Goal: Navigation & Orientation: Find specific page/section

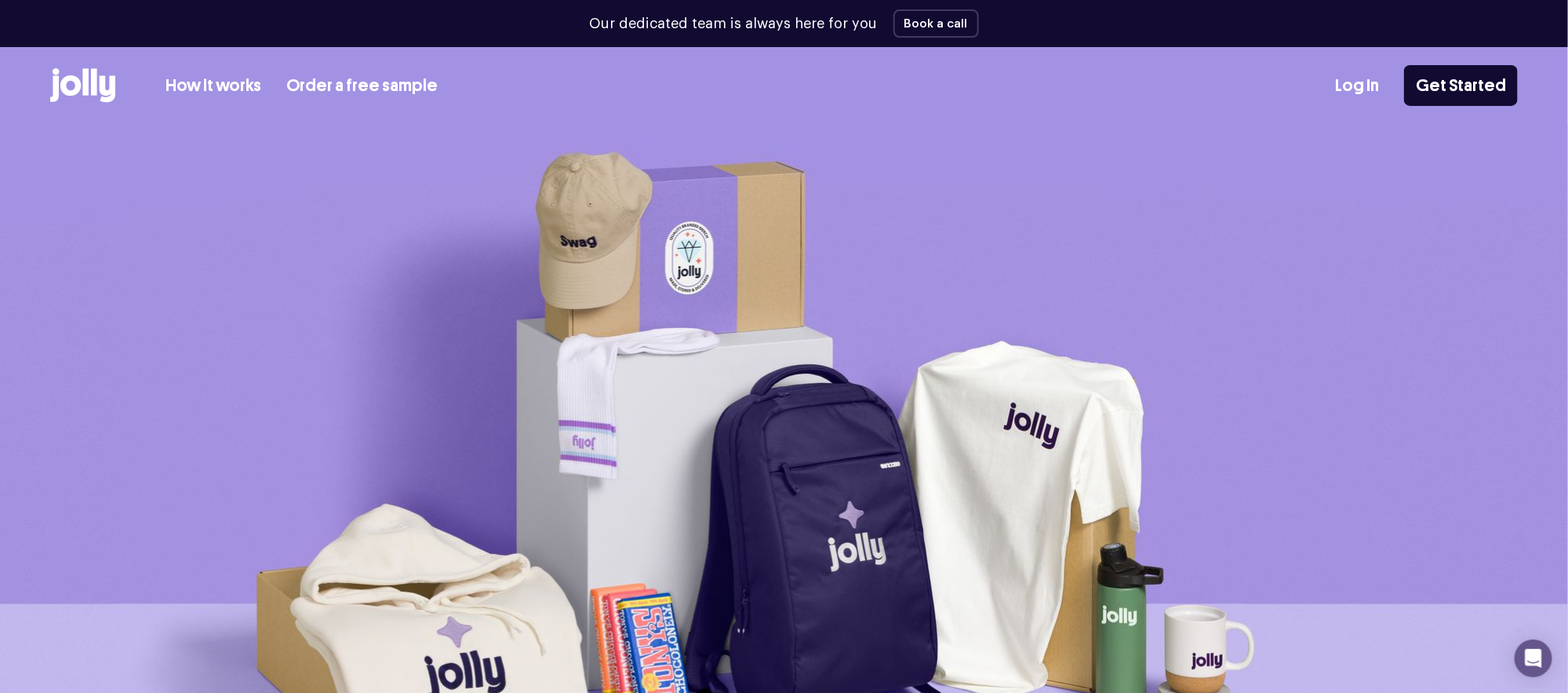
click at [1363, 78] on link "Log In" at bounding box center [1357, 86] width 44 height 26
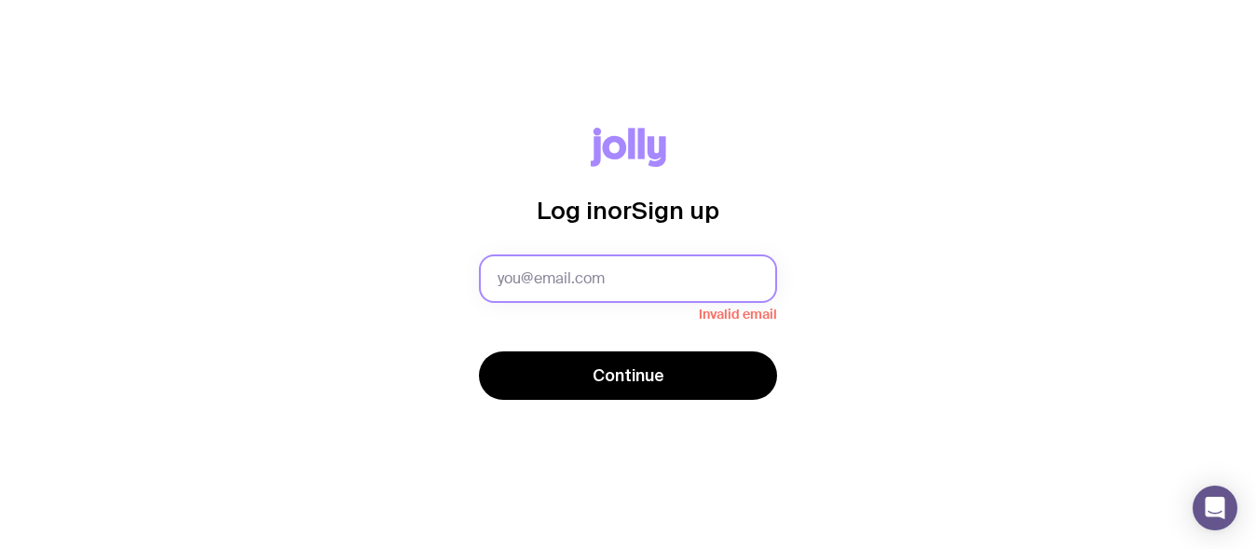
click at [637, 275] on input "text" at bounding box center [628, 278] width 298 height 48
paste input "[PERSON_NAME][EMAIL_ADDRESS][DOMAIN_NAME]"
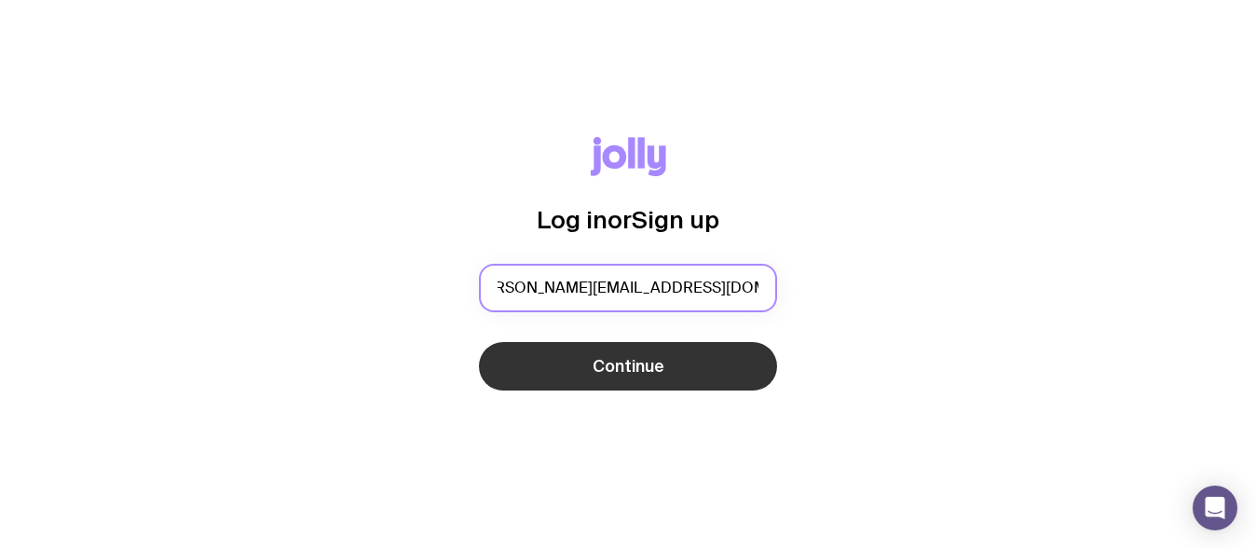
type input "[PERSON_NAME][EMAIL_ADDRESS][DOMAIN_NAME]"
click at [602, 383] on button "Continue" at bounding box center [628, 366] width 298 height 48
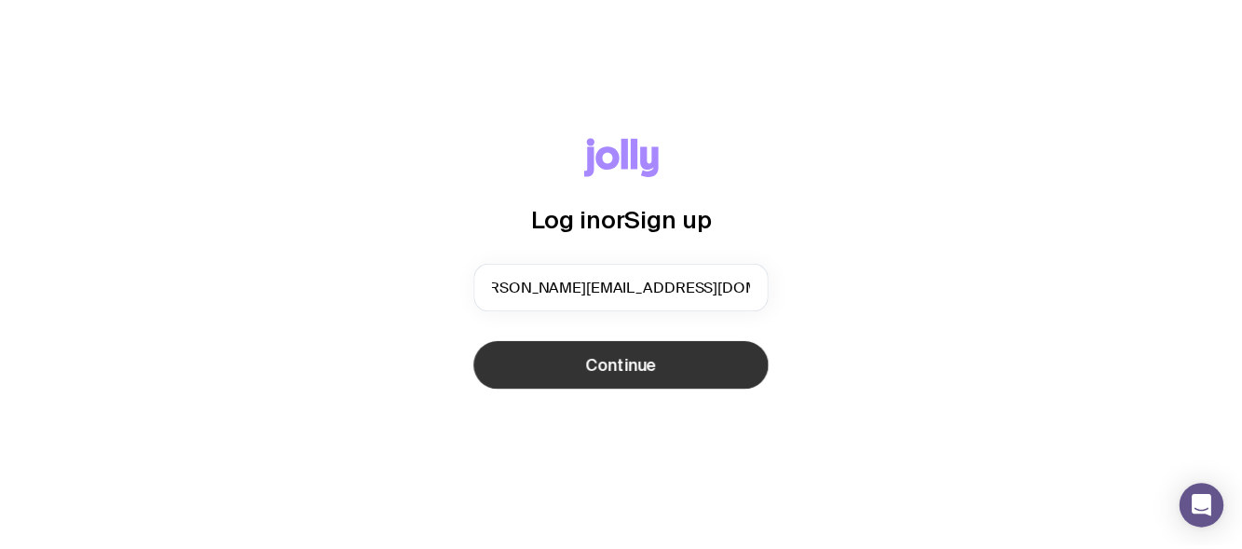
scroll to position [0, 0]
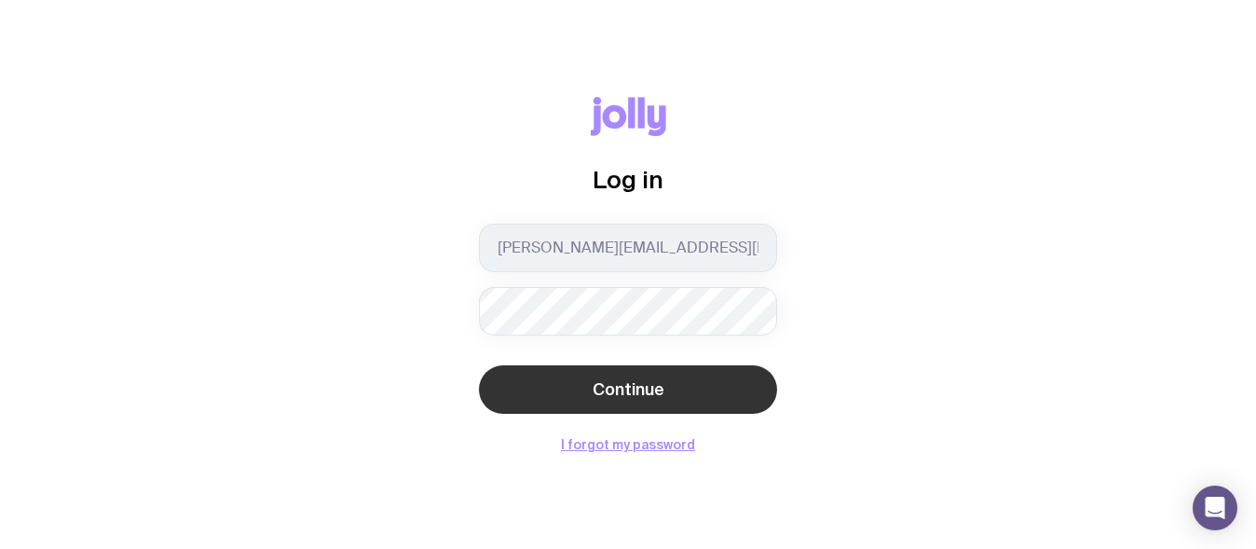
click at [681, 395] on button "Continue" at bounding box center [628, 389] width 298 height 48
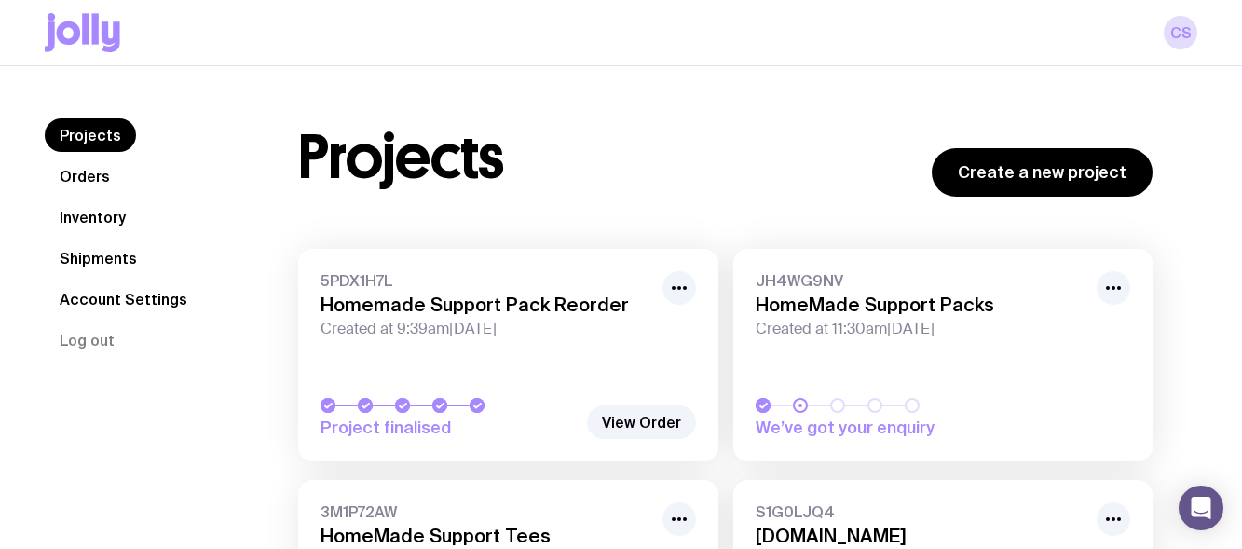
click at [156, 287] on link "Account Settings" at bounding box center [123, 299] width 157 height 34
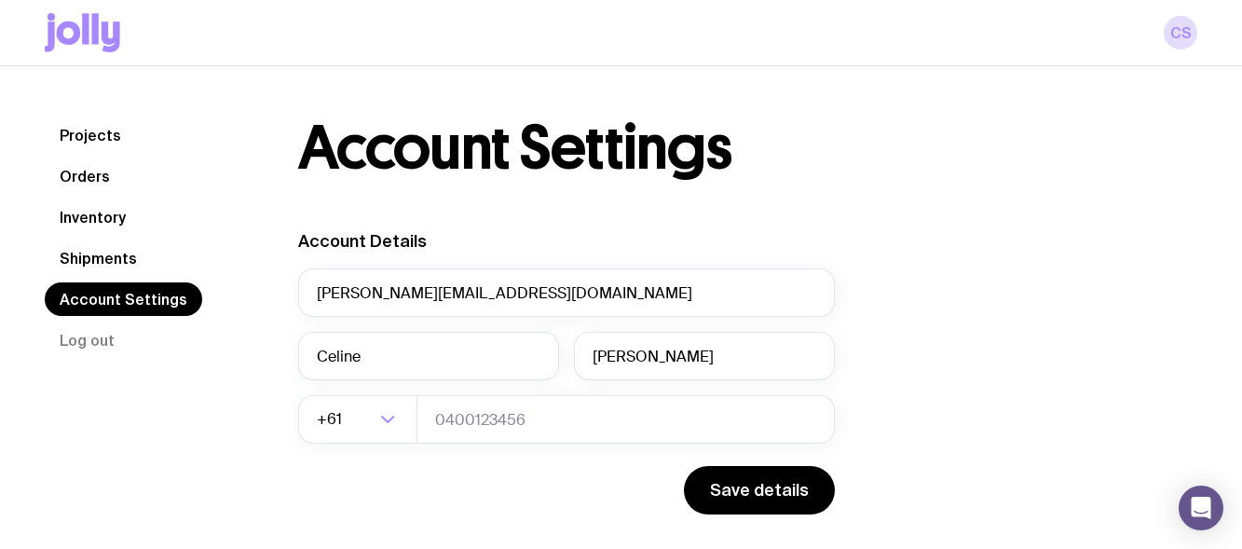
click at [110, 136] on link "Projects" at bounding box center [90, 135] width 91 height 34
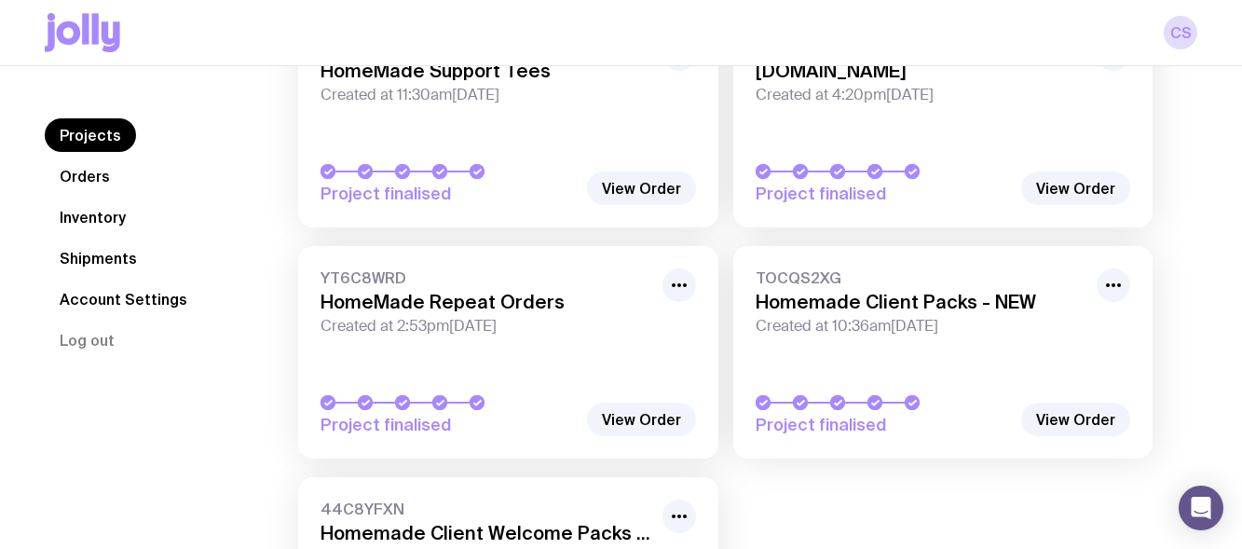
scroll to position [466, 0]
click at [105, 220] on link "Inventory" at bounding box center [93, 217] width 96 height 34
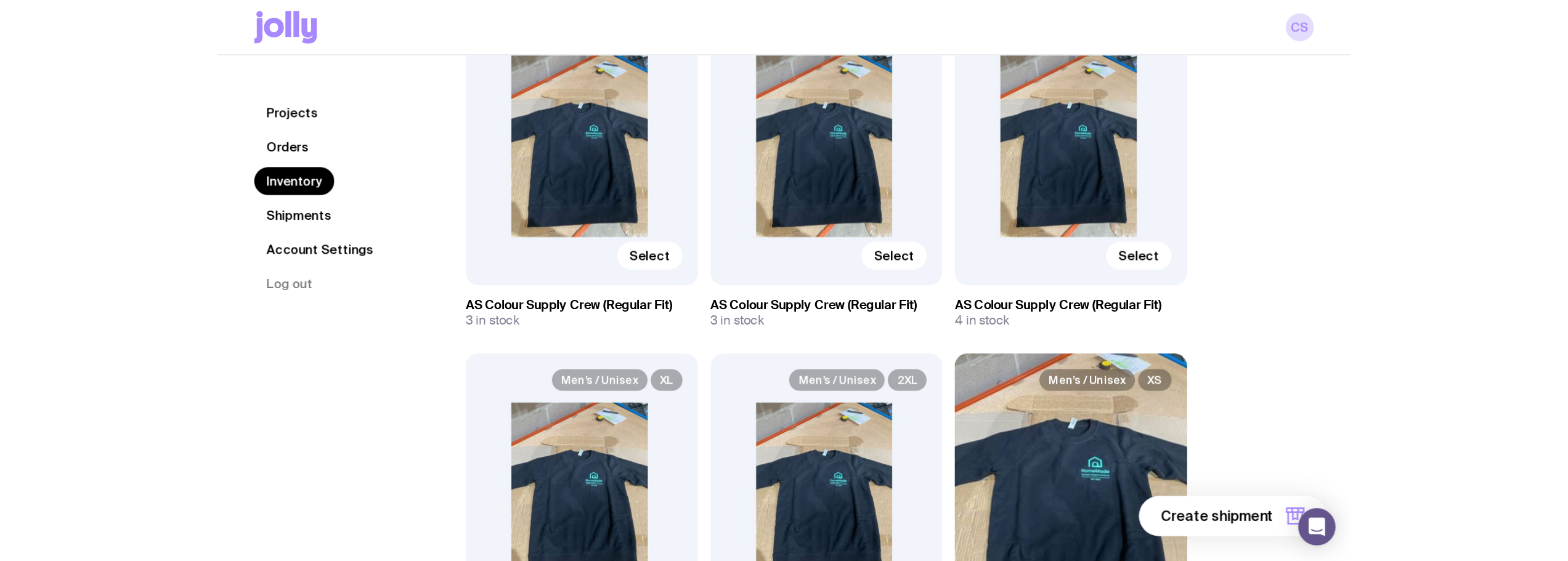
scroll to position [184, 0]
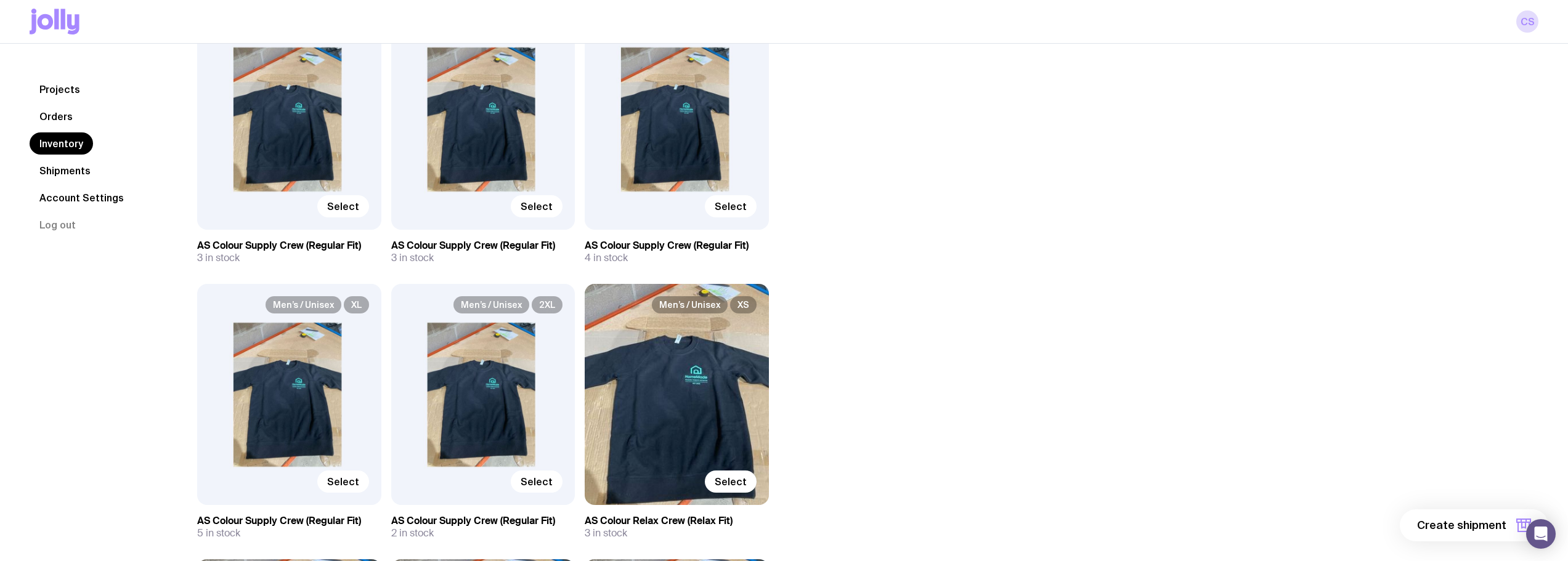
click at [91, 200] on link "Account Settings" at bounding box center [81, 198] width 104 height 22
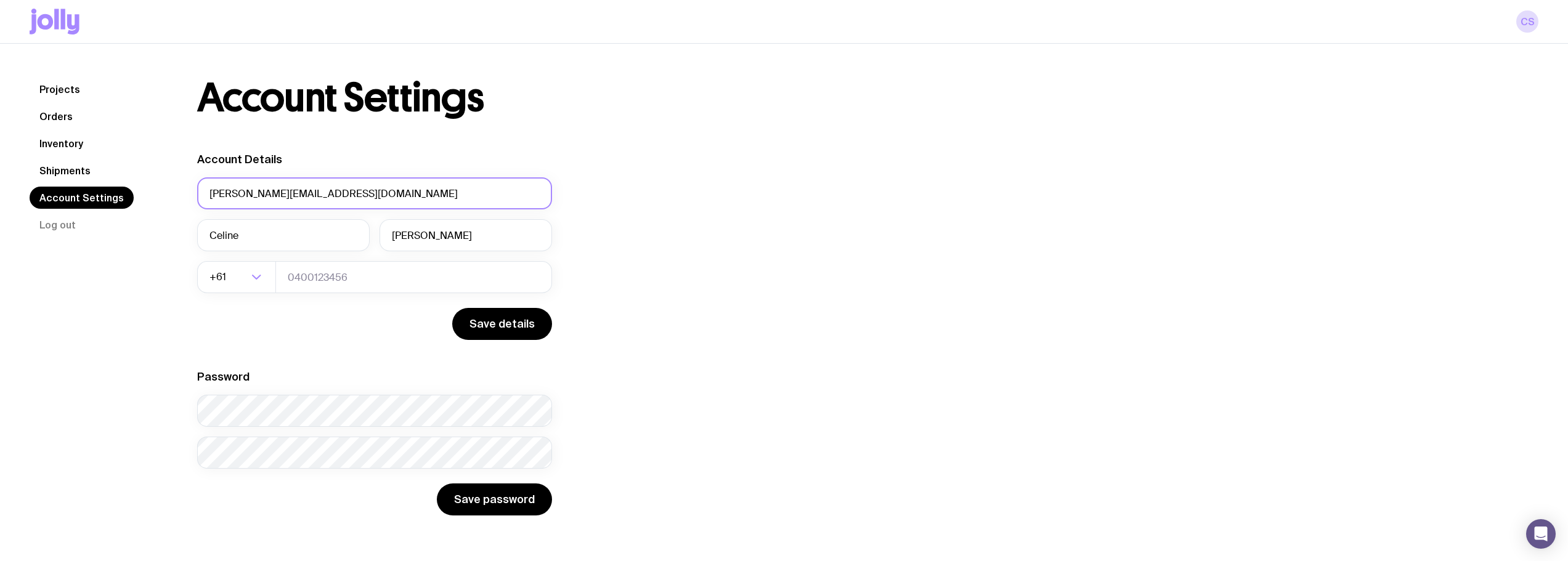
drag, startPoint x: 211, startPoint y: 195, endPoint x: 336, endPoint y: 199, distance: 125.1
click at [337, 196] on input "[PERSON_NAME][EMAIL_ADDRESS][DOMAIN_NAME]" at bounding box center [374, 193] width 355 height 32
click at [112, 248] on div "Projects Orders Inventory Shipments Account Settings Log out" at bounding box center [99, 281] width 138 height 408
click at [75, 176] on link "Shipments" at bounding box center [65, 170] width 71 height 22
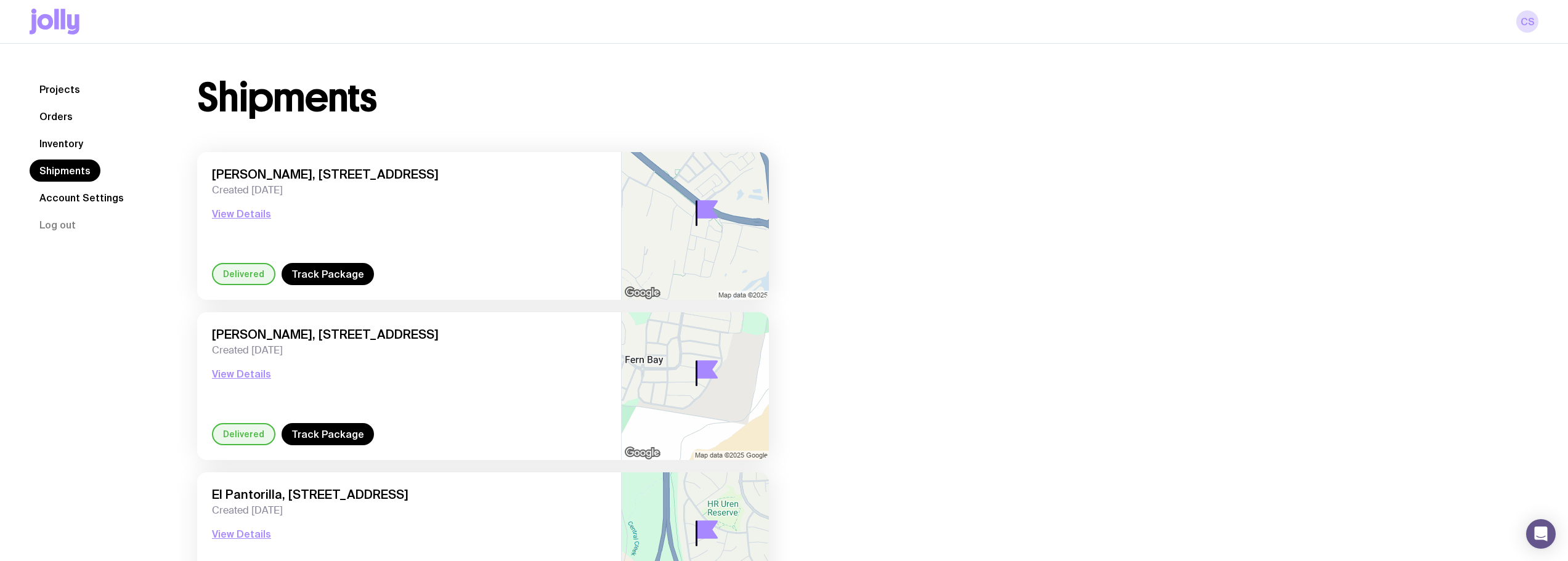
click at [78, 143] on link "Inventory" at bounding box center [62, 143] width 63 height 22
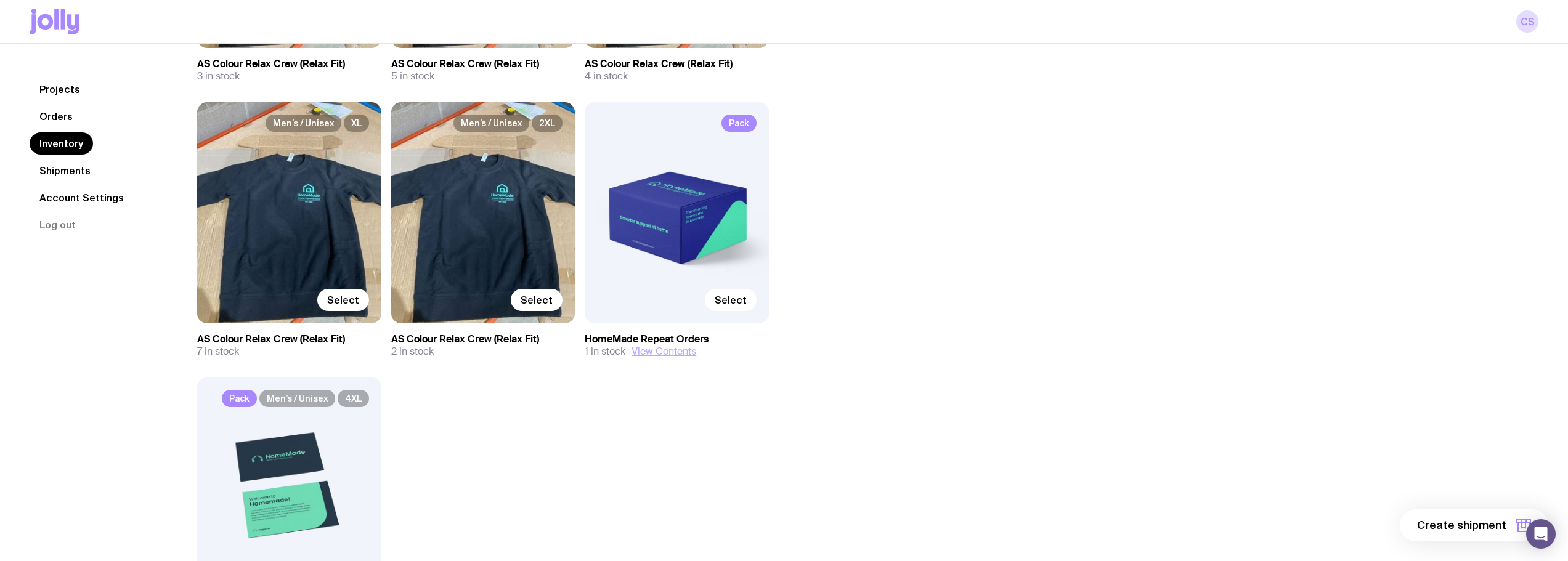
scroll to position [923, 0]
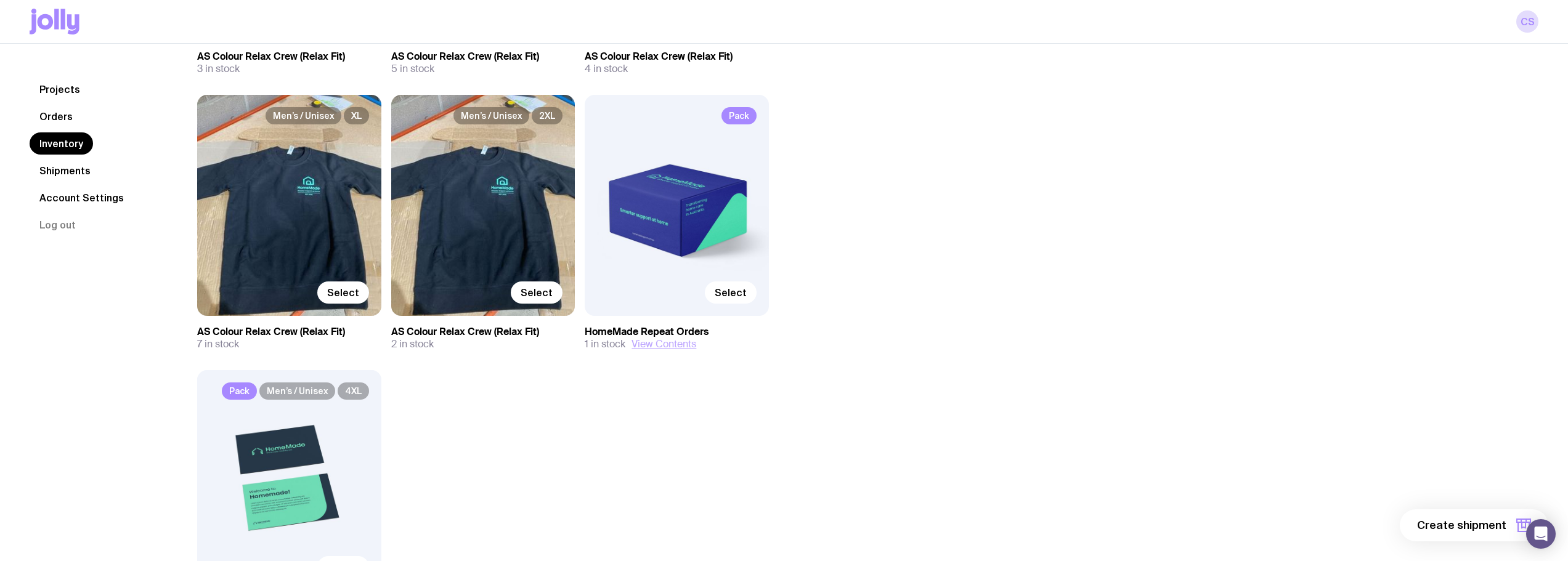
click at [668, 341] on button "View Contents" at bounding box center [664, 344] width 65 height 13
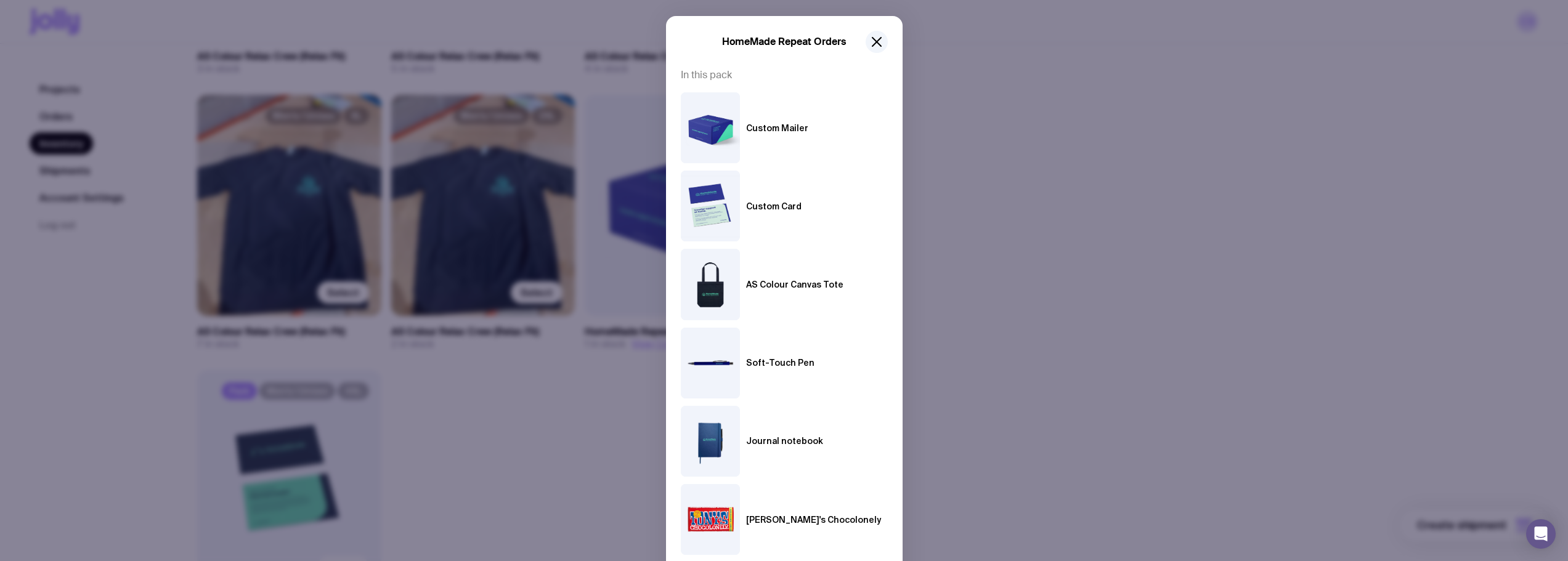
scroll to position [0, 0]
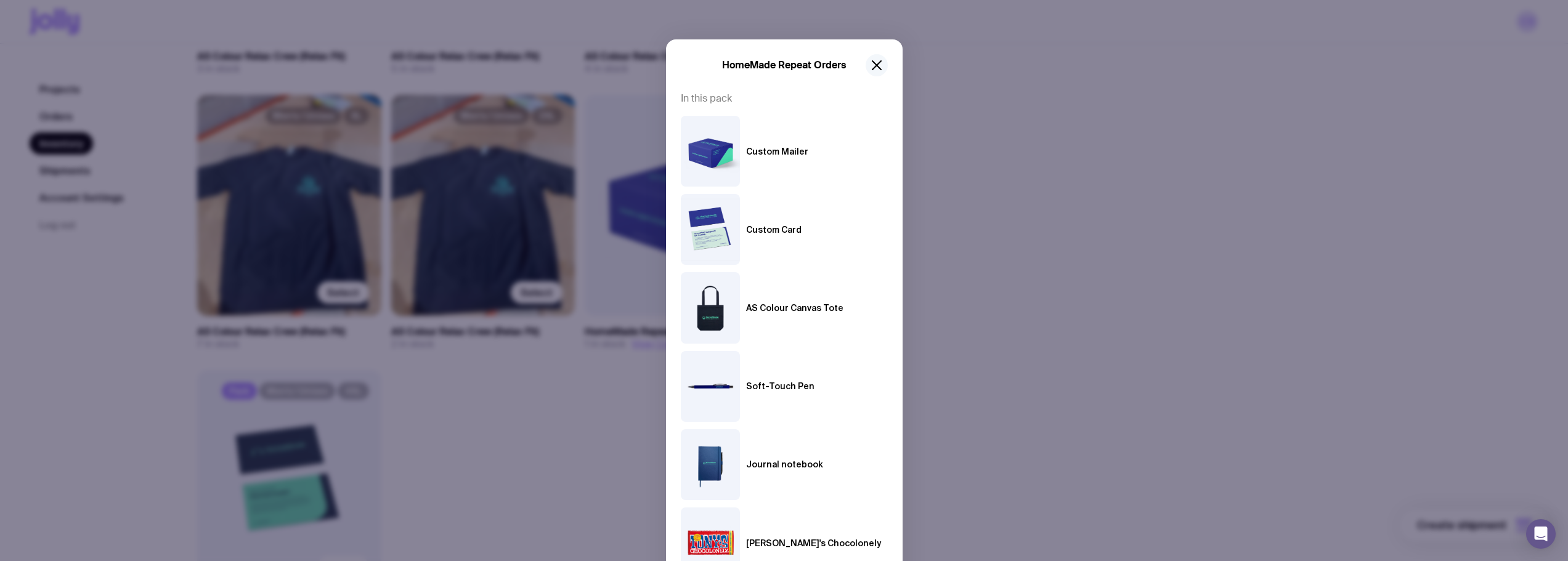
click at [830, 66] on button "button" at bounding box center [877, 65] width 22 height 22
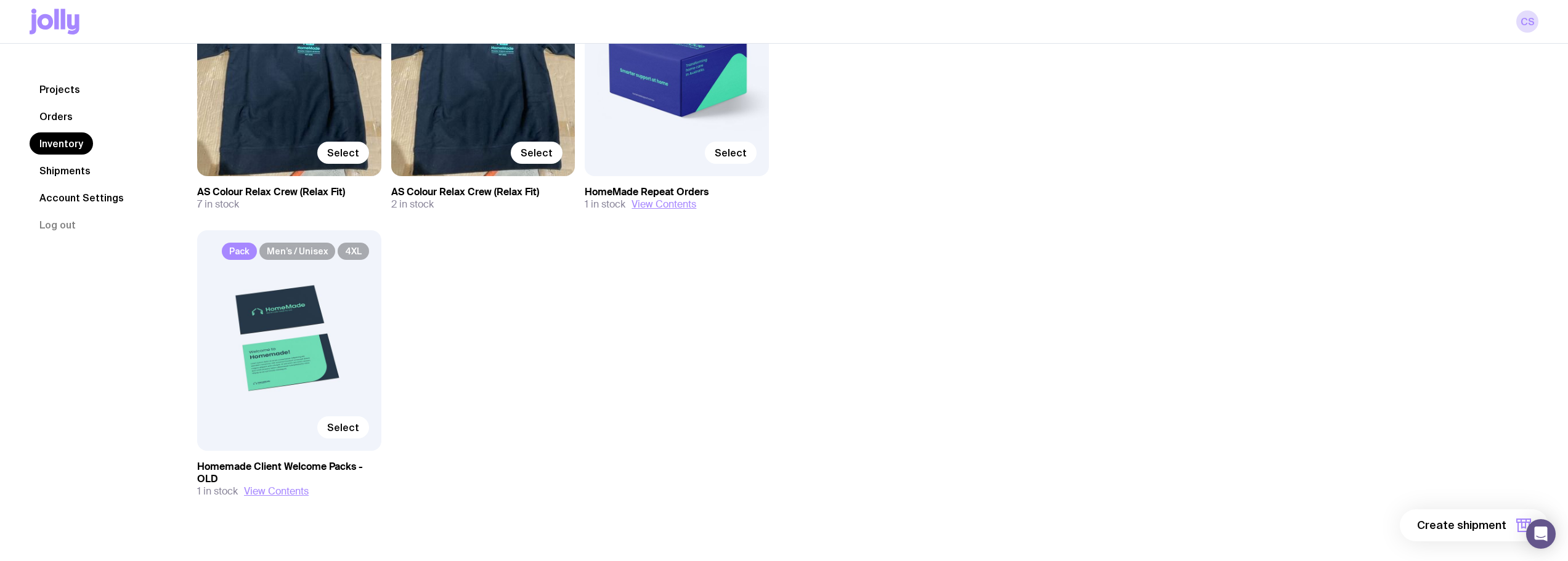
scroll to position [1084, 0]
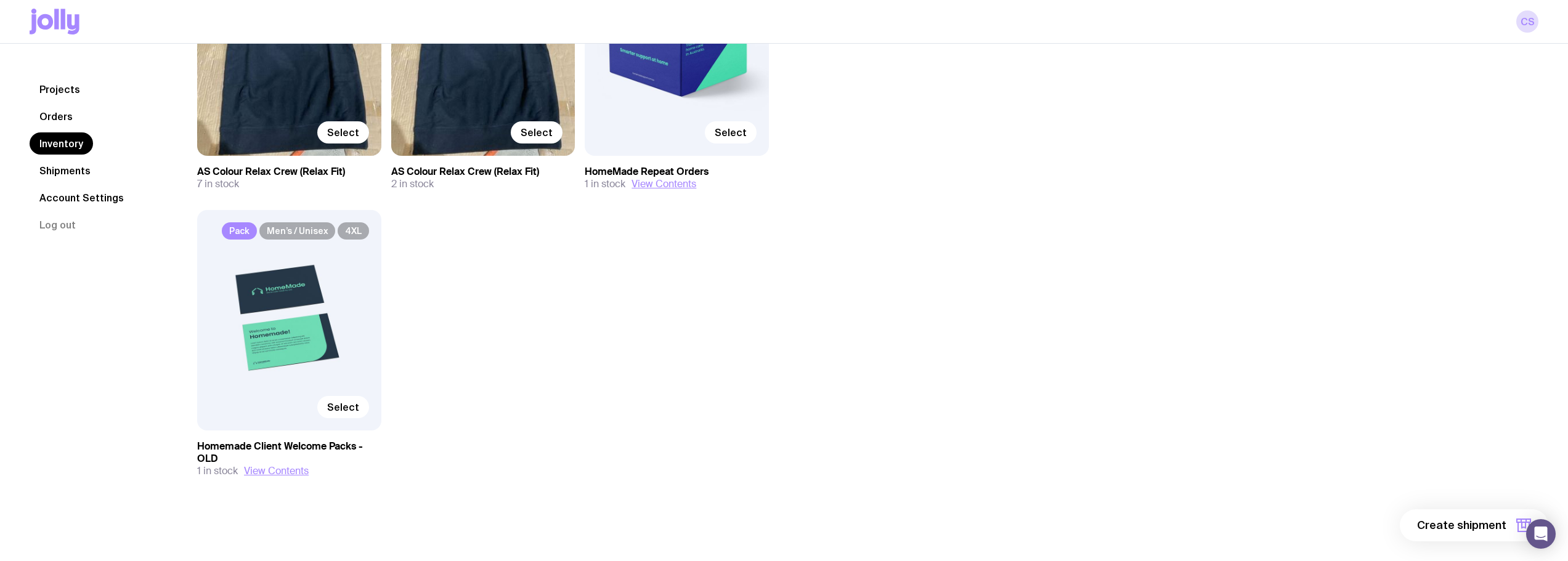
drag, startPoint x: 221, startPoint y: 460, endPoint x: 194, endPoint y: 444, distance: 31.4
click at [279, 362] on button "View Contents" at bounding box center [276, 470] width 65 height 13
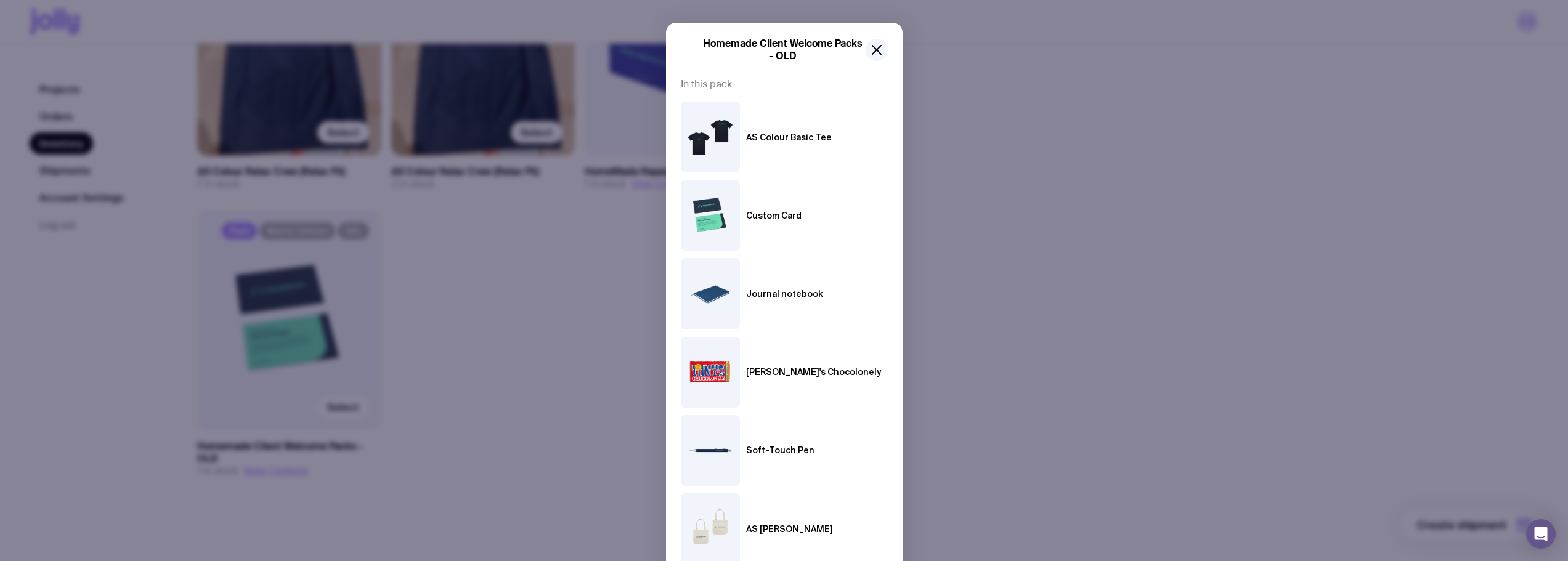
scroll to position [0, 0]
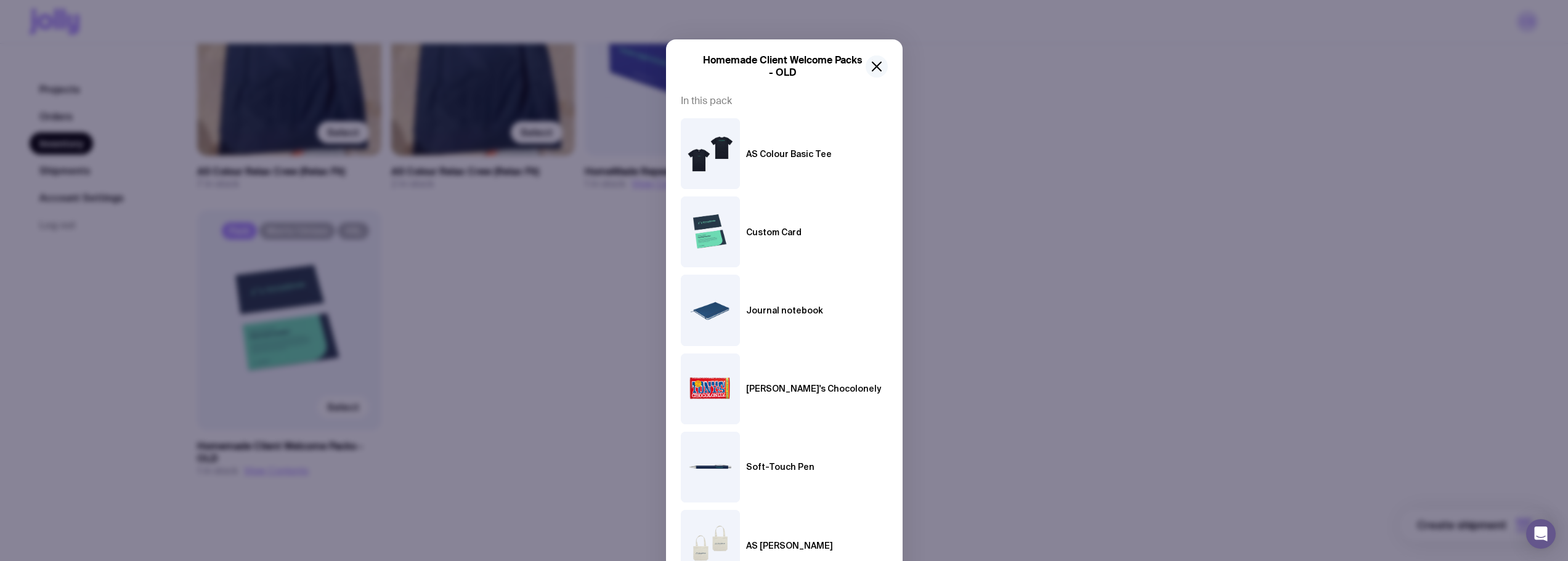
click at [830, 62] on icon "button" at bounding box center [876, 66] width 15 height 15
